Goal: Find specific page/section

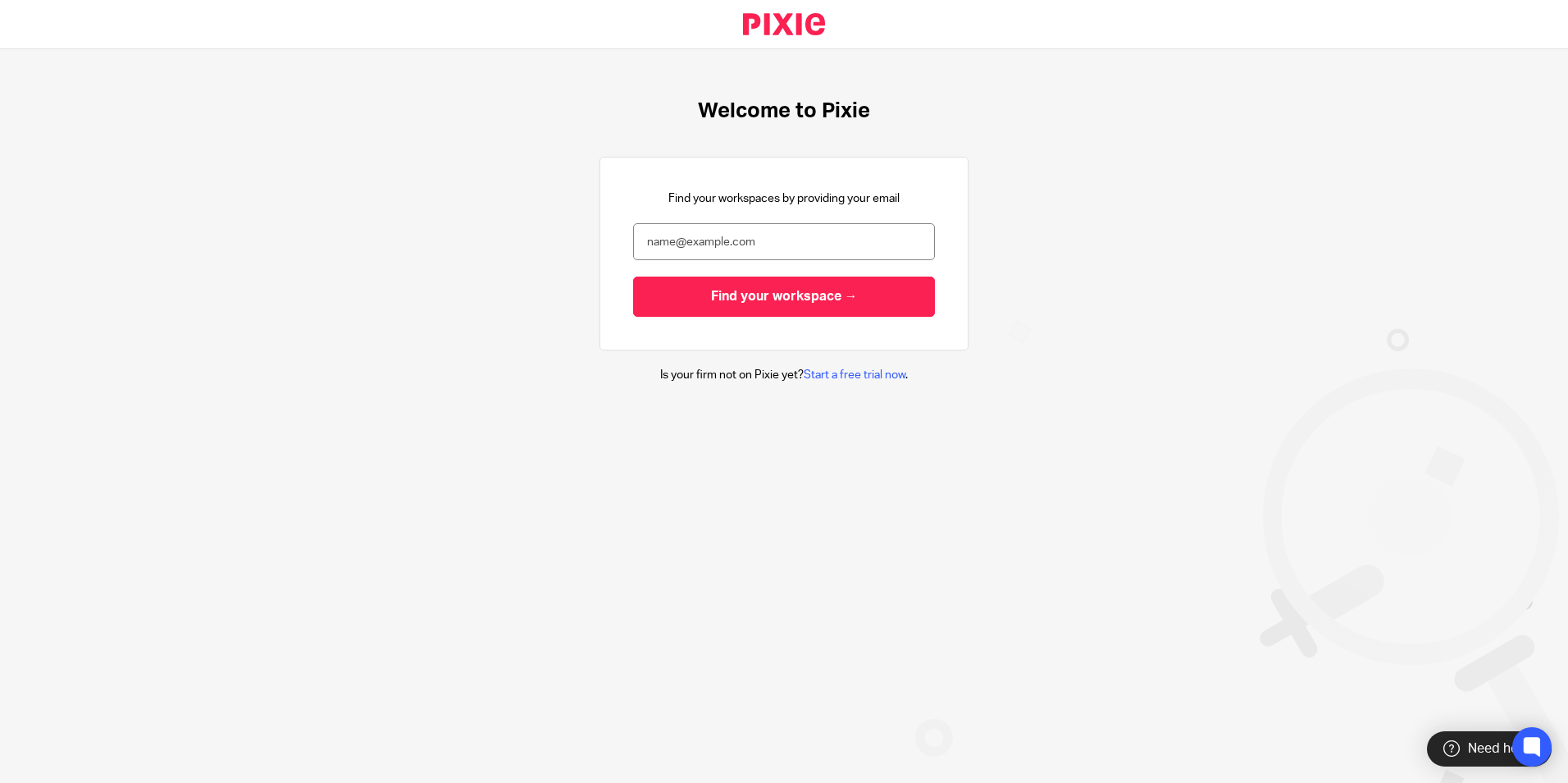
type input "[EMAIL_ADDRESS][DOMAIN_NAME]"
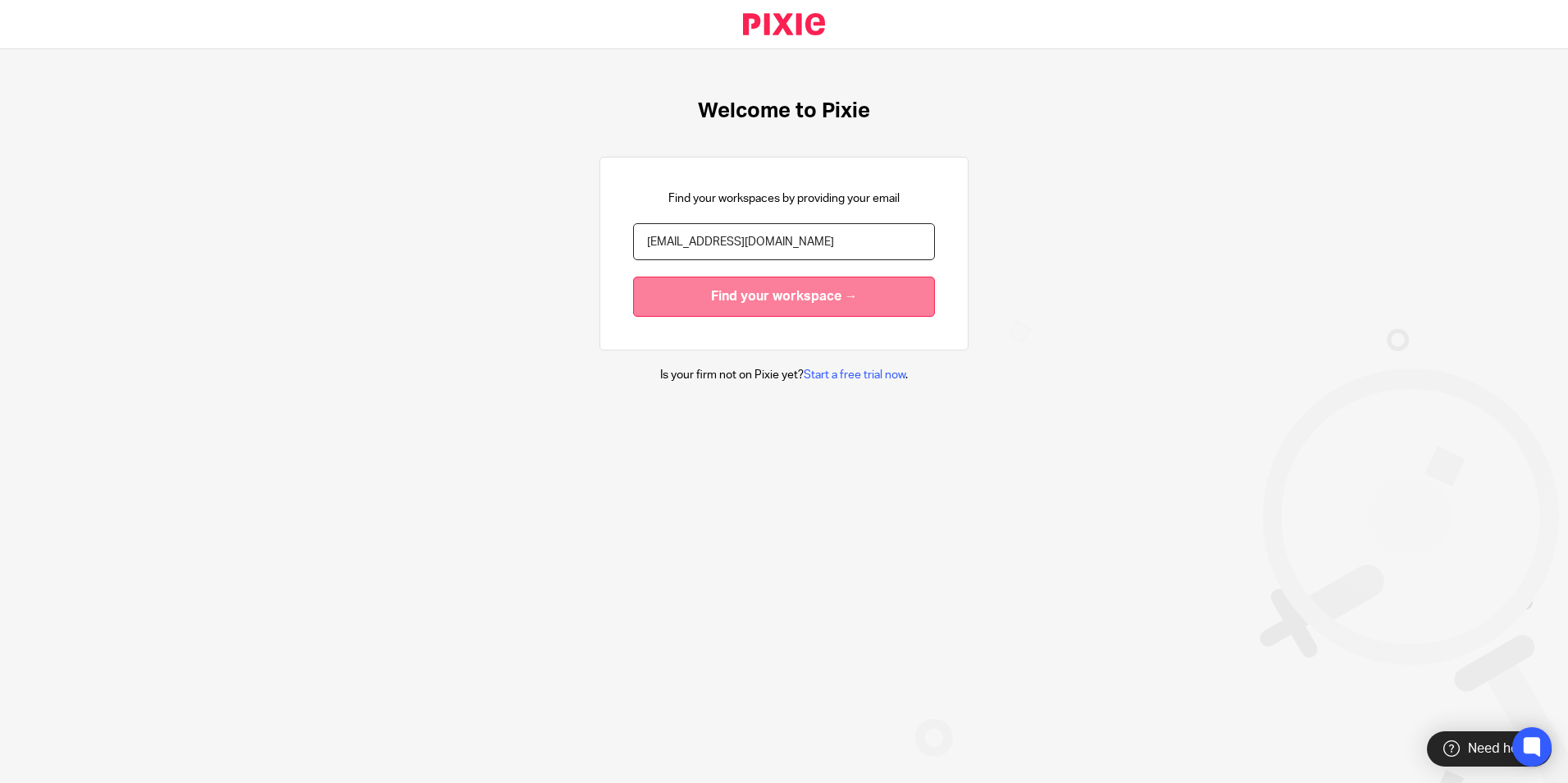
click at [774, 300] on input "Find your workspace →" at bounding box center [784, 297] width 302 height 40
